Goal: Task Accomplishment & Management: Manage account settings

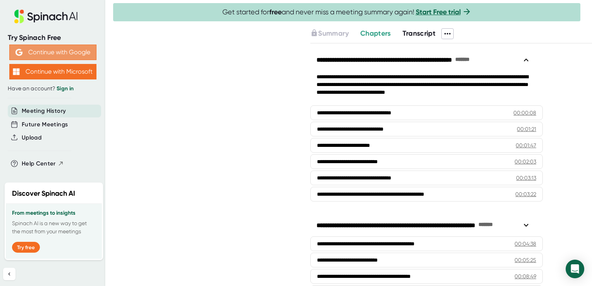
click at [71, 56] on button "Continue with Google" at bounding box center [52, 53] width 87 height 16
